Goal: Transaction & Acquisition: Purchase product/service

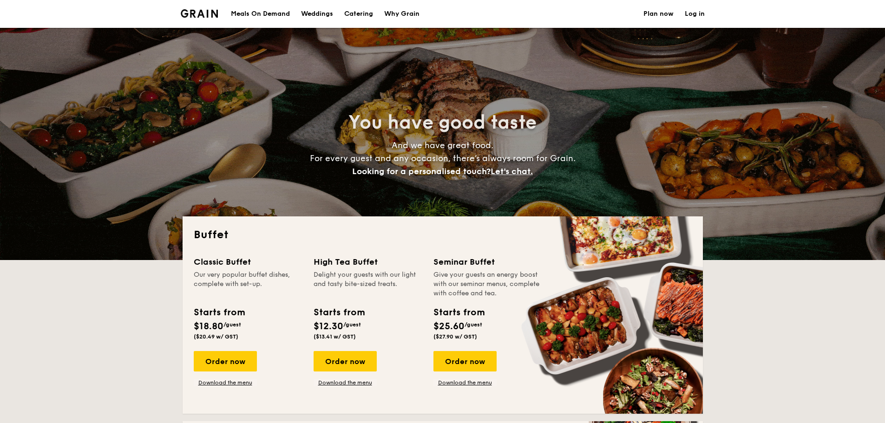
select select
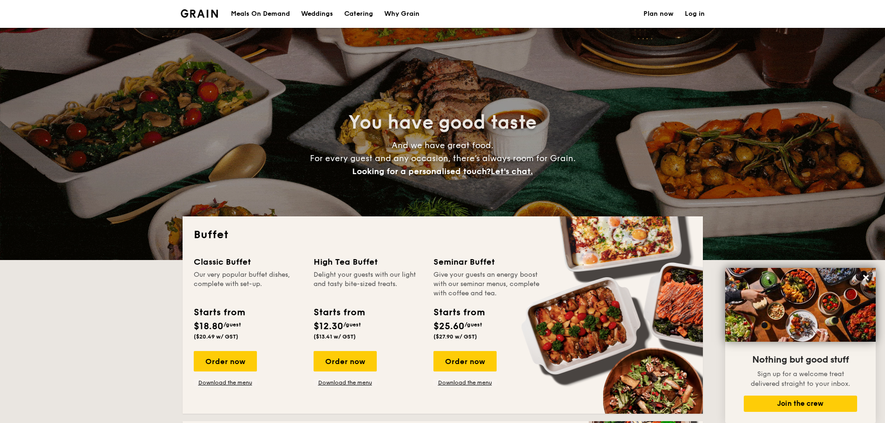
click at [264, 12] on div "Meals On Demand" at bounding box center [260, 14] width 59 height 28
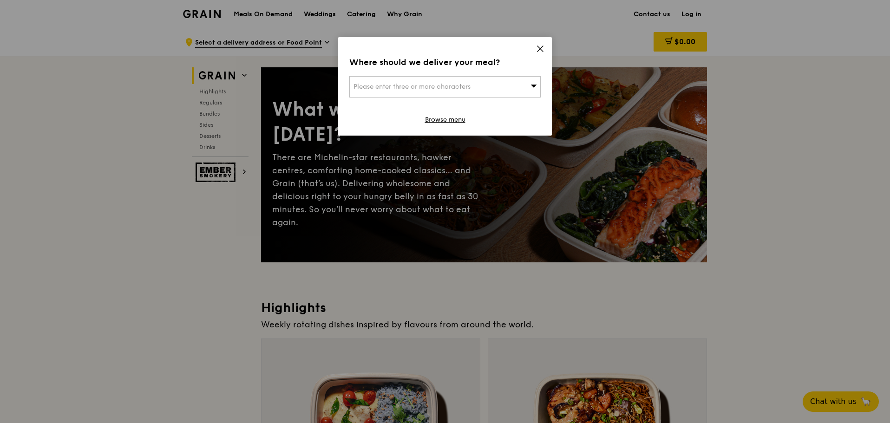
drag, startPoint x: 540, startPoint y: 49, endPoint x: 536, endPoint y: 46, distance: 5.3
click at [540, 49] on icon at bounding box center [540, 49] width 6 height 6
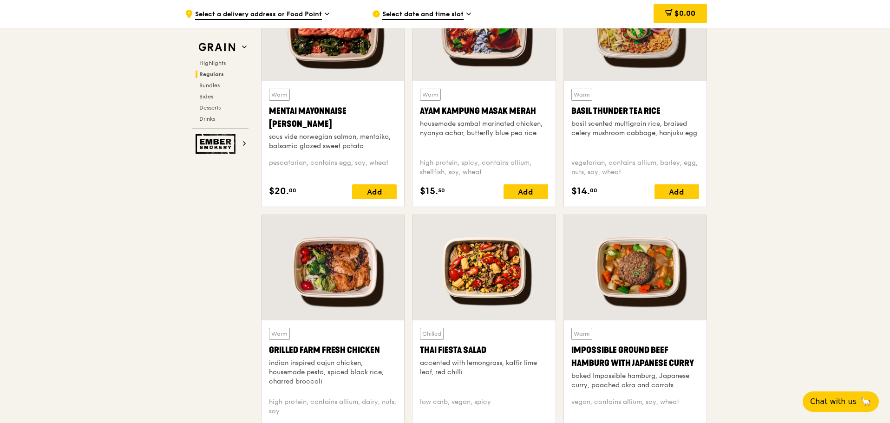
scroll to position [650, 0]
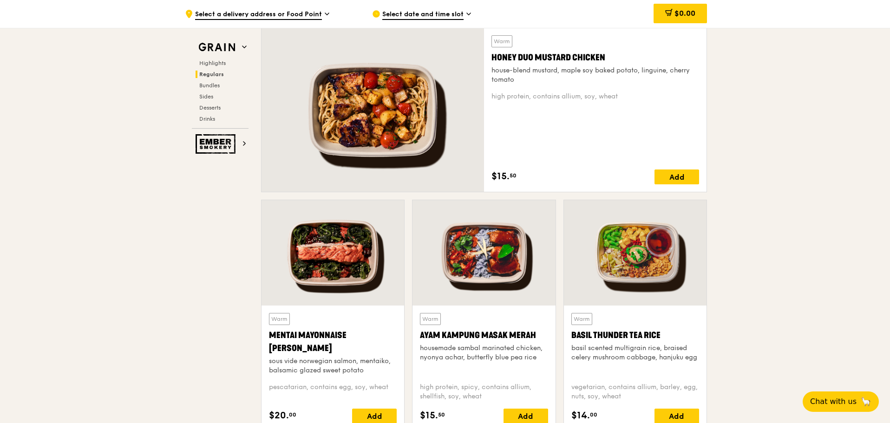
click at [210, 74] on span "Regulars" at bounding box center [211, 74] width 25 height 7
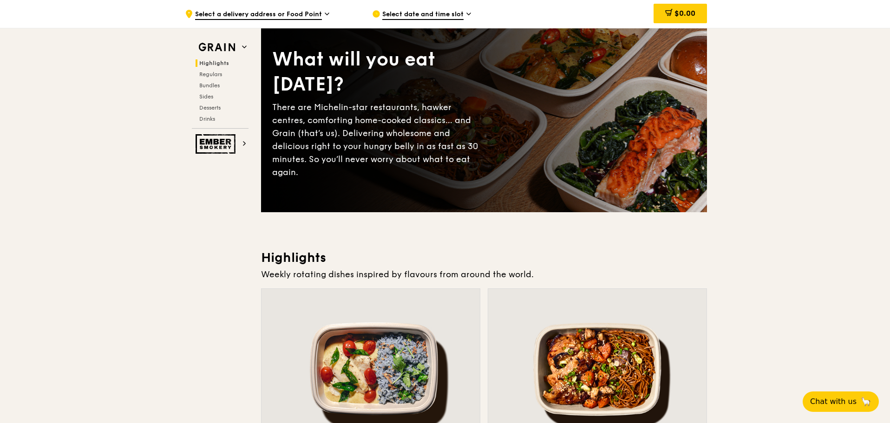
scroll to position [0, 0]
